Goal: Transaction & Acquisition: Download file/media

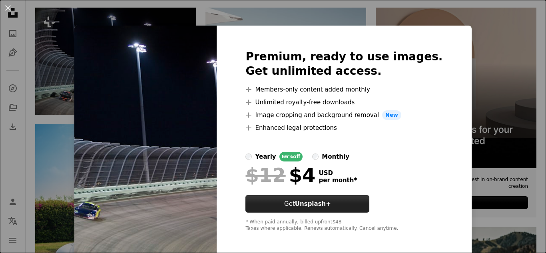
scroll to position [192, 0]
click at [331, 204] on strong "Unsplash+" at bounding box center [313, 203] width 36 height 7
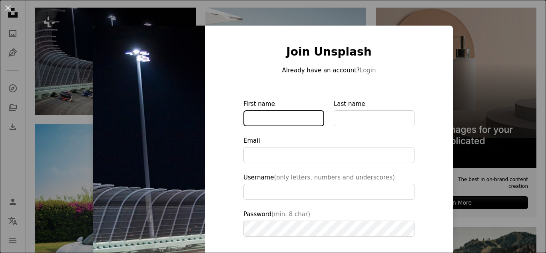
click at [297, 114] on input "First name" at bounding box center [283, 118] width 81 height 16
click at [165, 88] on img at bounding box center [149, 181] width 112 height 311
click at [10, 5] on button "An X shape" at bounding box center [8, 8] width 10 height 10
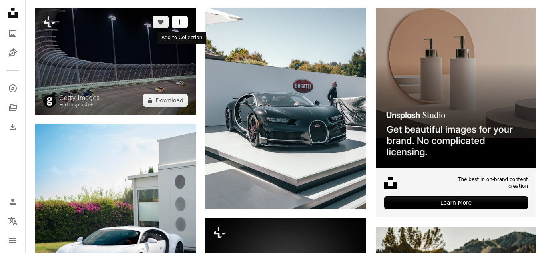
click at [180, 19] on icon "A plus sign" at bounding box center [180, 22] width 6 height 6
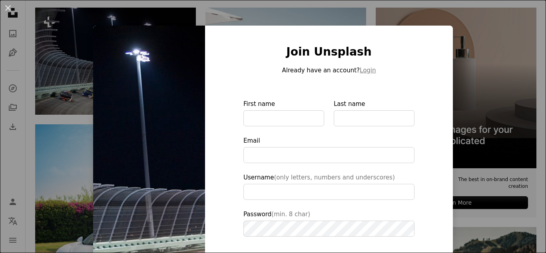
click at [92, 50] on div "An X shape Join Unsplash Already have an account? Login First name Last name Em…" at bounding box center [273, 126] width 546 height 253
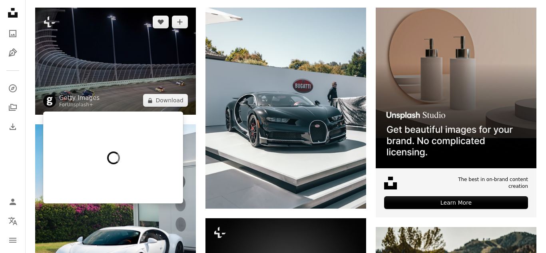
click at [58, 99] on span "Getty Images For Unsplash+" at bounding box center [71, 101] width 56 height 14
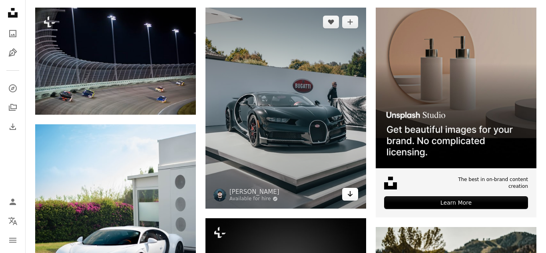
click at [355, 198] on link "Arrow pointing down" at bounding box center [350, 194] width 16 height 13
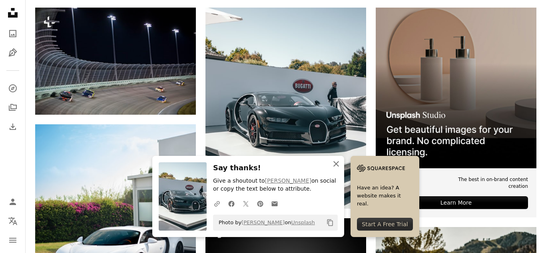
click at [337, 160] on icon "An X shape" at bounding box center [336, 164] width 10 height 10
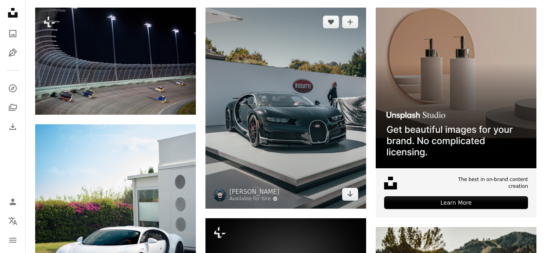
click at [317, 162] on img at bounding box center [285, 108] width 161 height 201
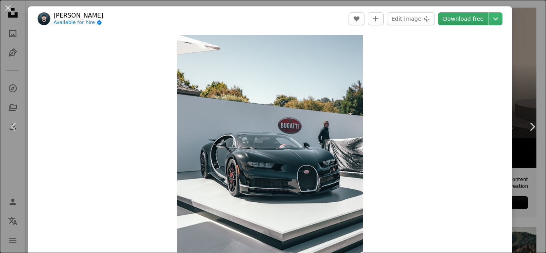
click at [457, 16] on link "Download free" at bounding box center [463, 18] width 50 height 13
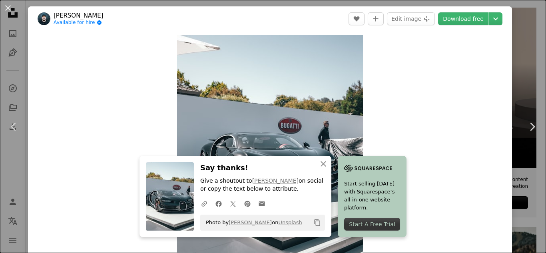
click at [364, 221] on div "Start A Free Trial" at bounding box center [372, 224] width 56 height 13
click at [12, 8] on button "An X shape" at bounding box center [8, 8] width 10 height 10
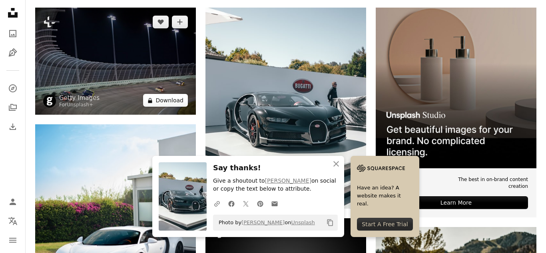
click at [157, 98] on button "A lock Download" at bounding box center [165, 100] width 45 height 13
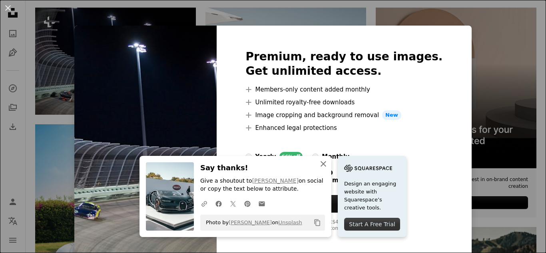
click at [321, 165] on icon "An X shape" at bounding box center [324, 164] width 10 height 10
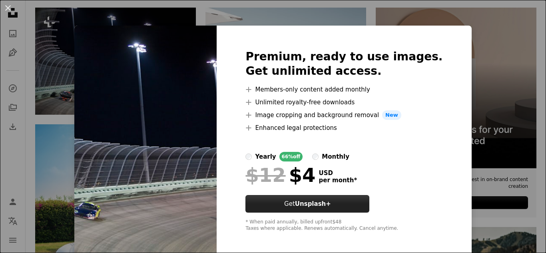
click at [331, 206] on strong "Unsplash+" at bounding box center [313, 203] width 36 height 7
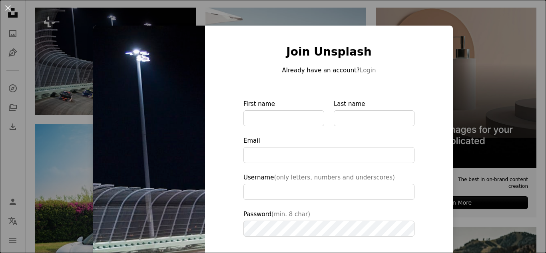
click at [83, 33] on div "An X shape Join Unsplash Already have an account? Login First name Last name Em…" at bounding box center [273, 126] width 546 height 253
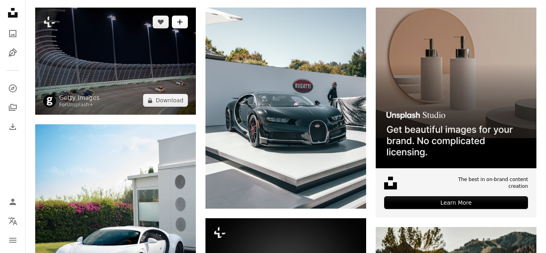
click at [183, 20] on button "A plus sign" at bounding box center [180, 22] width 16 height 13
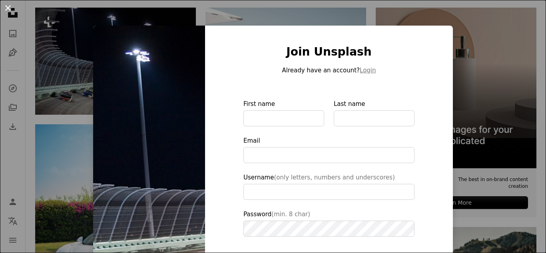
click at [8, 8] on button "An X shape" at bounding box center [8, 8] width 10 height 10
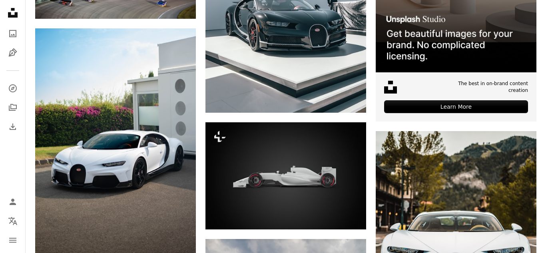
scroll to position [304, 0]
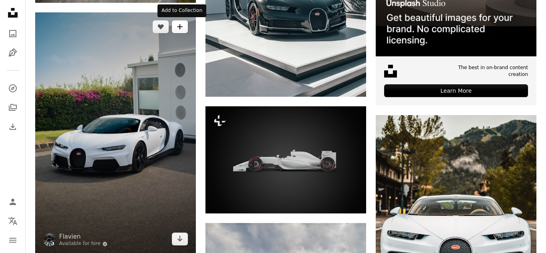
click at [179, 24] on icon "A plus sign" at bounding box center [180, 27] width 6 height 6
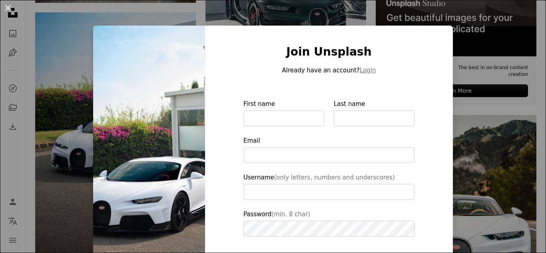
click at [7, 8] on button "An X shape" at bounding box center [8, 8] width 10 height 10
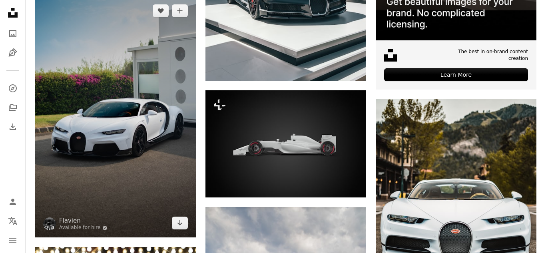
scroll to position [336, 0]
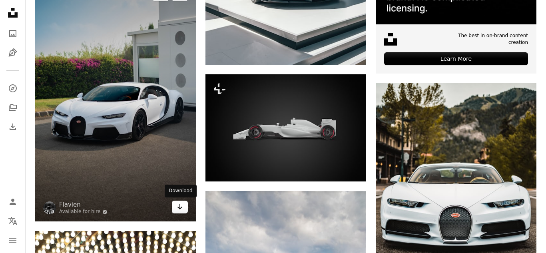
click at [172, 207] on link "Arrow pointing down" at bounding box center [180, 207] width 16 height 13
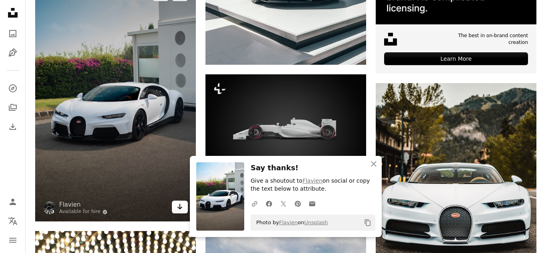
click at [172, 207] on link "Arrow pointing down" at bounding box center [180, 207] width 16 height 13
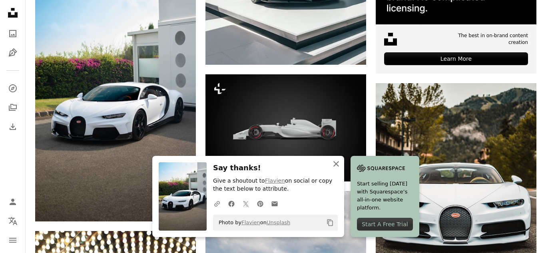
click at [337, 163] on icon "button" at bounding box center [336, 164] width 6 height 6
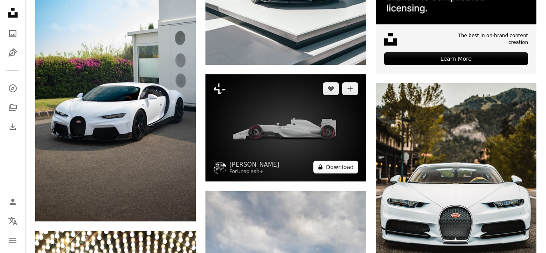
click at [347, 167] on button "A lock Download" at bounding box center [335, 167] width 45 height 13
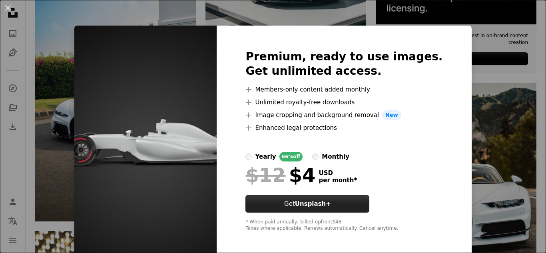
click at [329, 201] on strong "Unsplash+" at bounding box center [313, 203] width 36 height 7
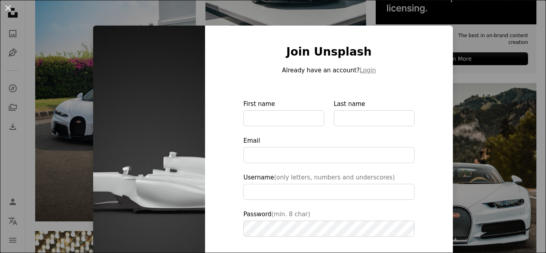
click at [8, 5] on button "An X shape" at bounding box center [8, 8] width 10 height 10
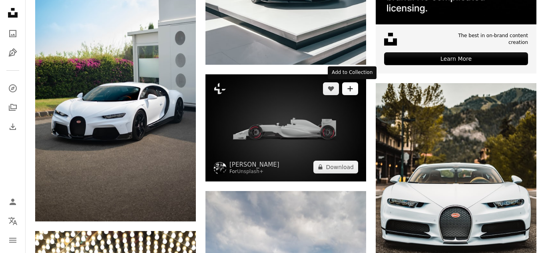
click at [353, 88] on button "A plus sign" at bounding box center [350, 88] width 16 height 13
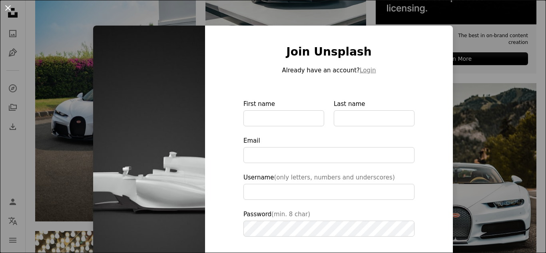
click at [3, 6] on button "An X shape" at bounding box center [8, 8] width 10 height 10
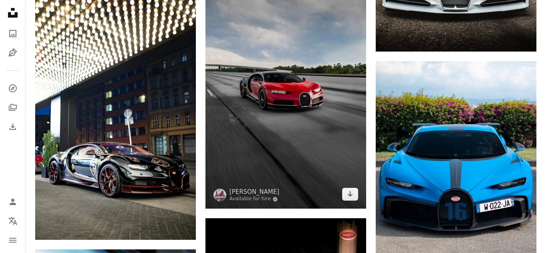
scroll to position [608, 0]
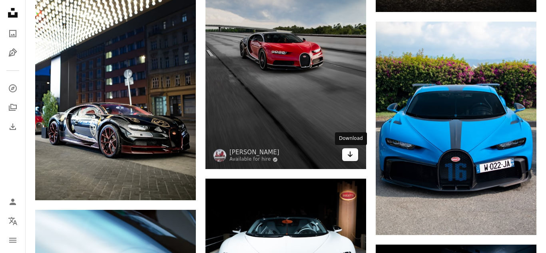
click at [355, 157] on link "Arrow pointing down" at bounding box center [350, 154] width 16 height 13
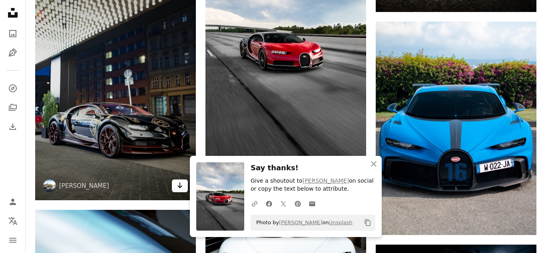
click at [179, 185] on icon "Download" at bounding box center [179, 186] width 5 height 6
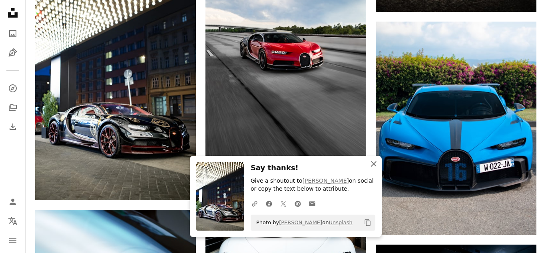
click at [376, 162] on icon "An X shape" at bounding box center [374, 164] width 10 height 10
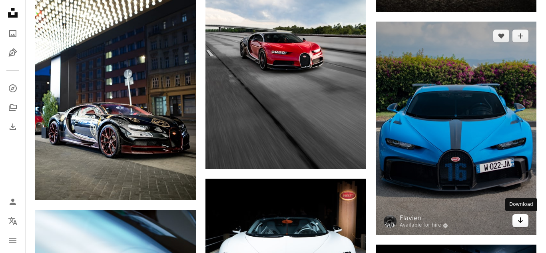
click at [515, 223] on link "Arrow pointing down" at bounding box center [520, 220] width 16 height 13
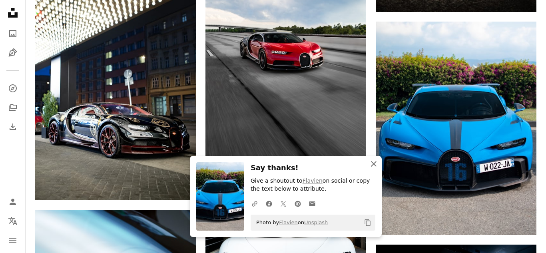
click at [376, 163] on icon "An X shape" at bounding box center [374, 164] width 10 height 10
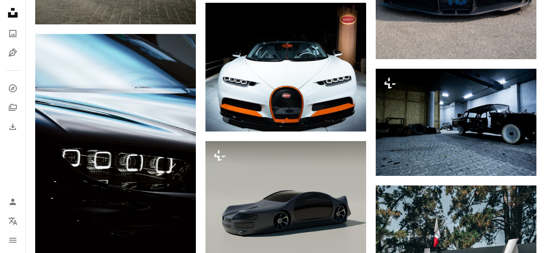
scroll to position [799, 0]
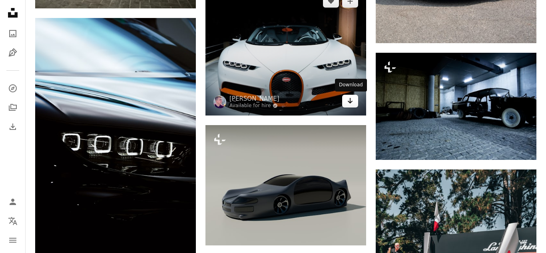
click at [346, 98] on link "Arrow pointing down" at bounding box center [350, 101] width 16 height 13
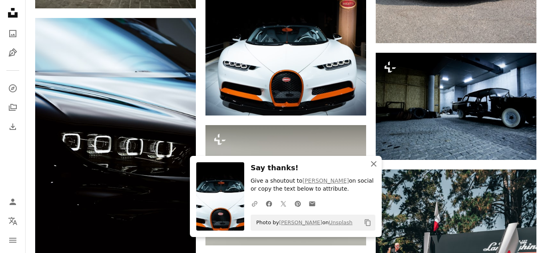
click at [377, 164] on icon "An X shape" at bounding box center [374, 164] width 10 height 10
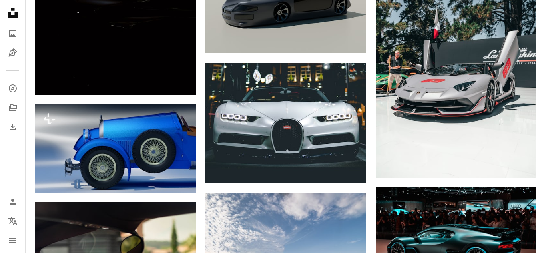
scroll to position [1007, 0]
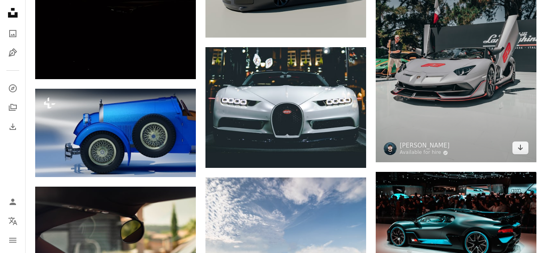
click at [477, 56] on img at bounding box center [456, 62] width 161 height 201
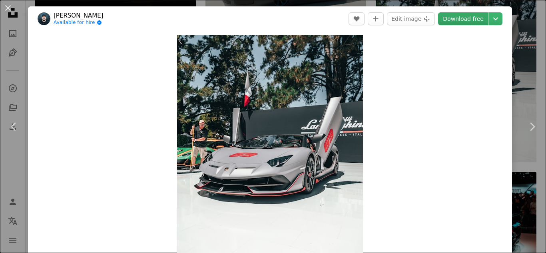
click at [468, 22] on link "Download free" at bounding box center [463, 18] width 50 height 13
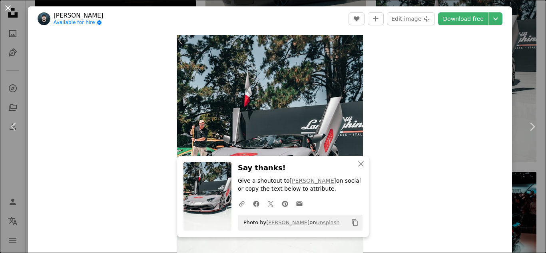
click at [13, 8] on button "An X shape" at bounding box center [8, 8] width 10 height 10
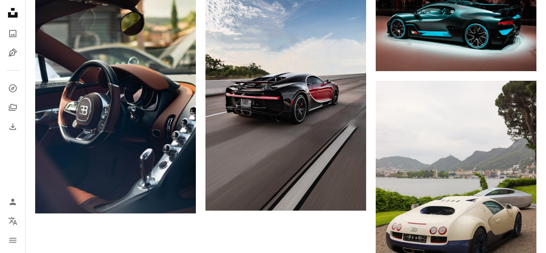
scroll to position [1199, 0]
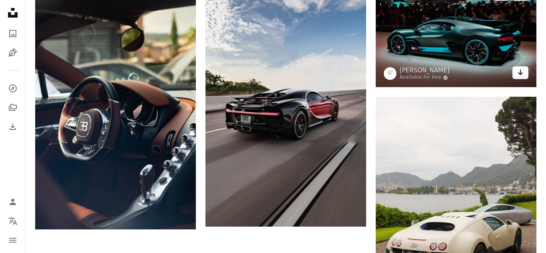
click at [520, 69] on icon "Arrow pointing down" at bounding box center [520, 73] width 6 height 10
